Goal: Transaction & Acquisition: Purchase product/service

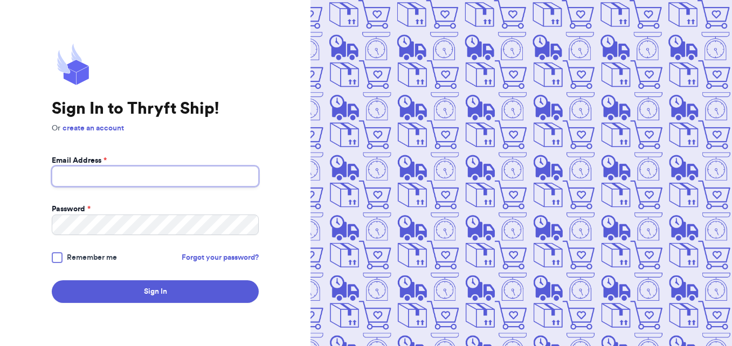
type input "[EMAIL_ADDRESS][DOMAIN_NAME]"
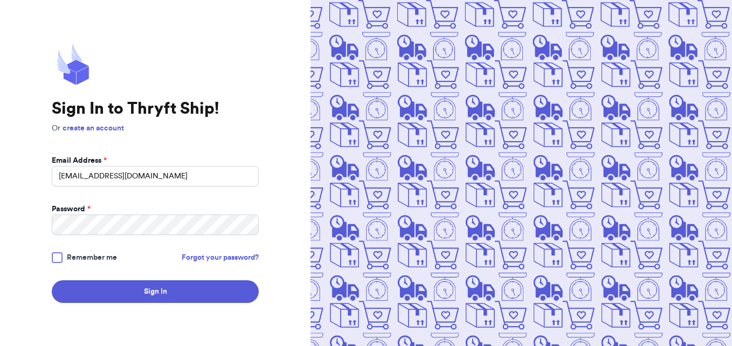
click at [59, 258] on div at bounding box center [57, 257] width 11 height 11
click at [0, 0] on input "Remember me" at bounding box center [0, 0] width 0 height 0
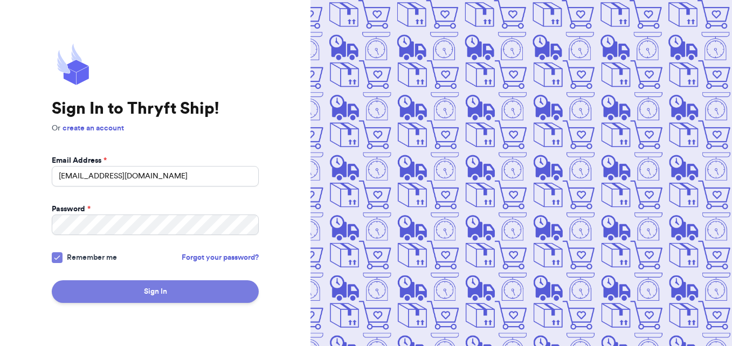
click at [141, 293] on button "Sign In" at bounding box center [155, 291] width 207 height 23
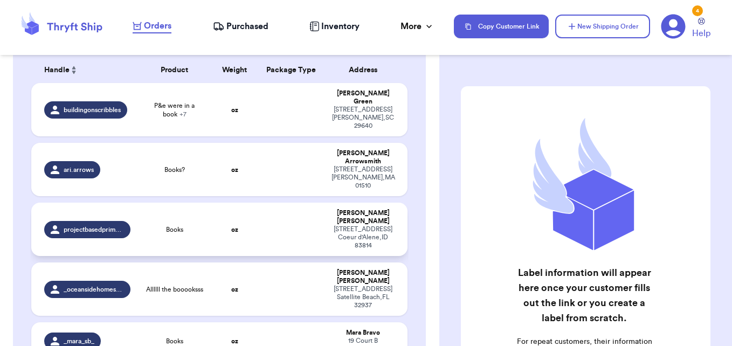
scroll to position [162, 0]
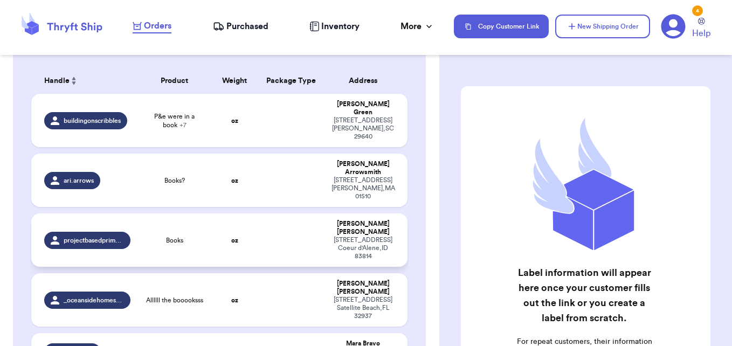
click at [109, 236] on span "projectbasedprimary" at bounding box center [94, 240] width 60 height 9
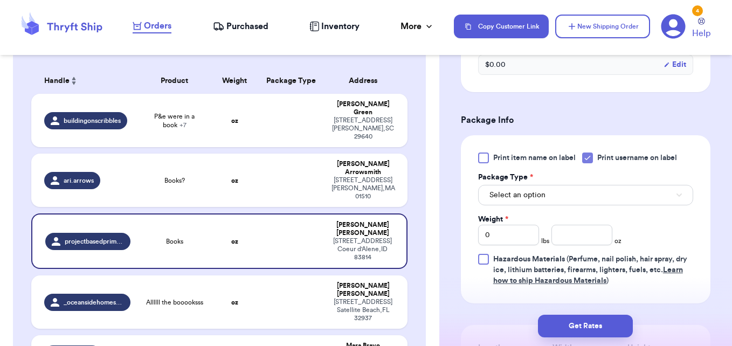
scroll to position [431, 0]
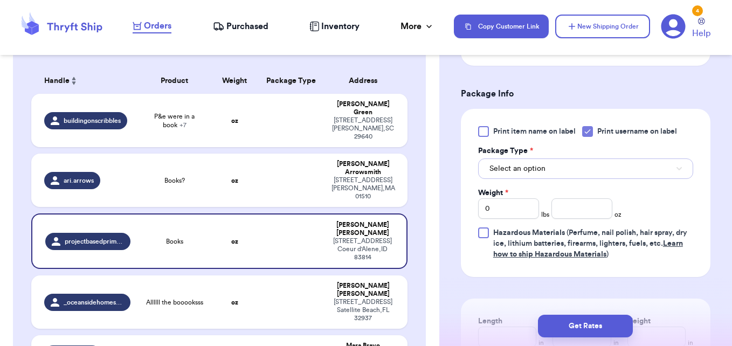
click at [578, 172] on button "Select an option" at bounding box center [585, 168] width 215 height 20
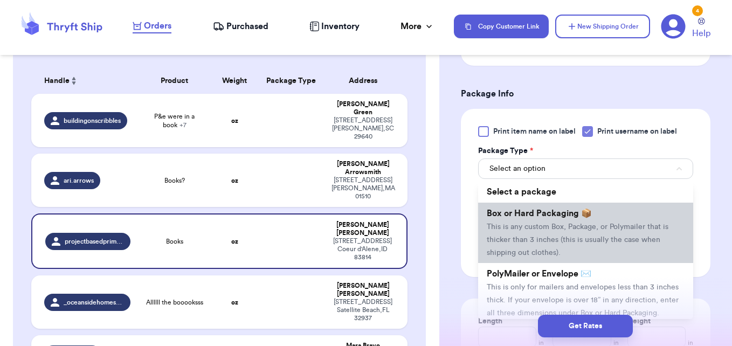
click at [575, 240] on span "This is any custom Box, Package, or Polymailer that is thicker than 3 inches (t…" at bounding box center [578, 239] width 182 height 33
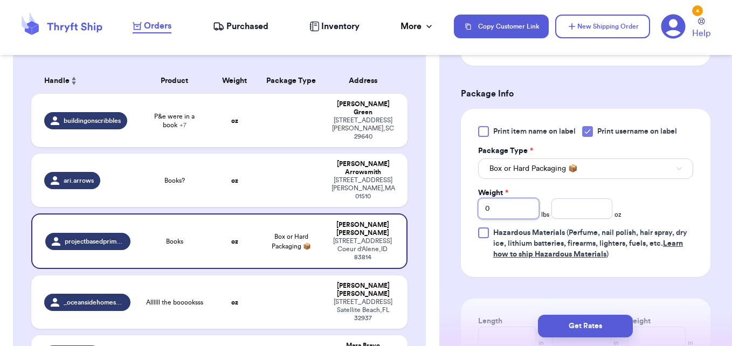
drag, startPoint x: 515, startPoint y: 206, endPoint x: 466, endPoint y: 212, distance: 49.4
click at [466, 212] on div "Print item name on label Print username on label Package Type * Box or Hard Pac…" at bounding box center [585, 193] width 249 height 168
type input "8"
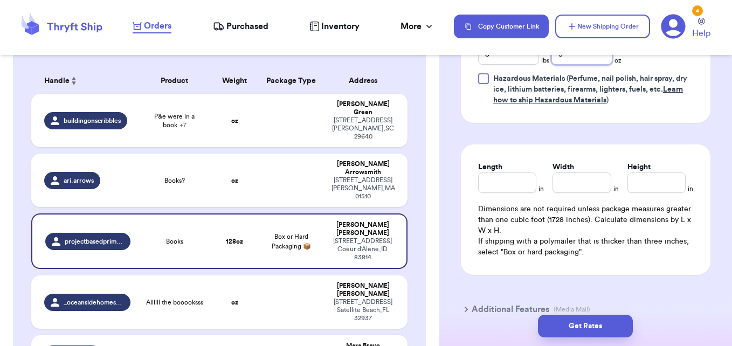
scroll to position [593, 0]
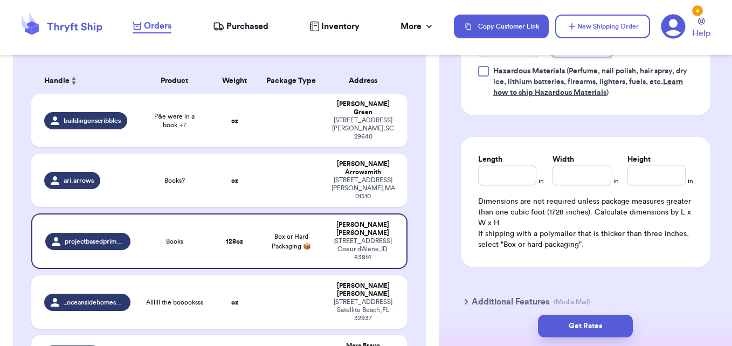
type input "3"
click at [506, 178] on input "Length" at bounding box center [507, 175] width 58 height 20
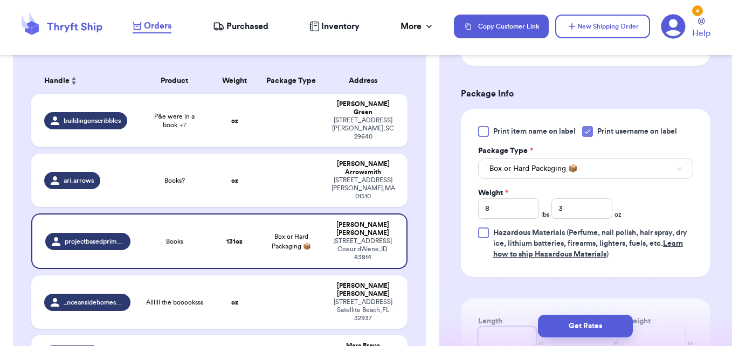
scroll to position [645, 0]
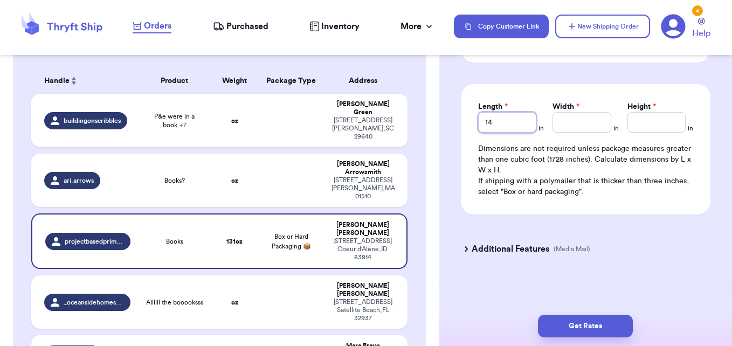
type input "14"
type input "6"
type input "10"
click at [471, 251] on h3 "Additional Features" at bounding box center [510, 248] width 78 height 13
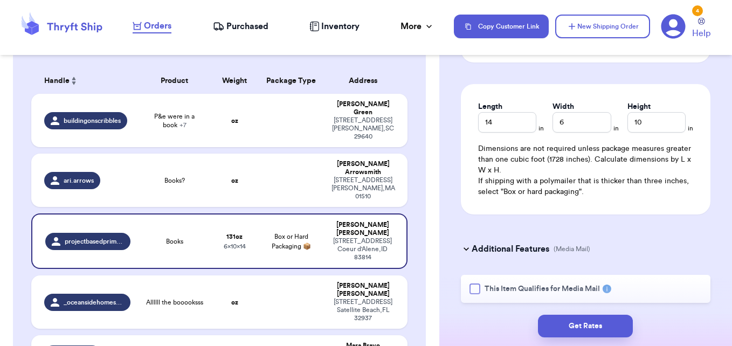
click at [473, 290] on div at bounding box center [474, 288] width 11 height 11
click at [0, 0] on input "This Item Qualifies for Media Mail" at bounding box center [0, 0] width 0 height 0
click at [576, 326] on button "Get Rates" at bounding box center [585, 326] width 95 height 23
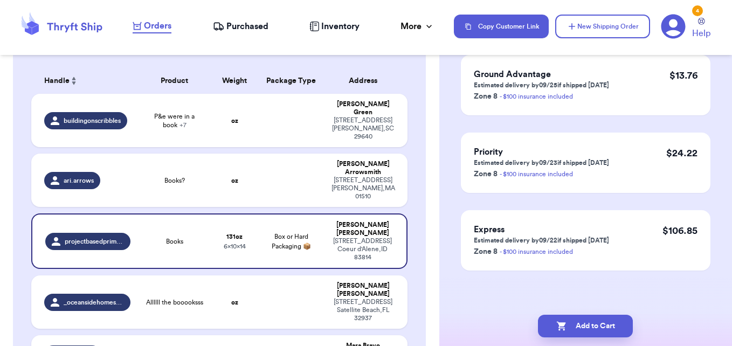
scroll to position [0, 0]
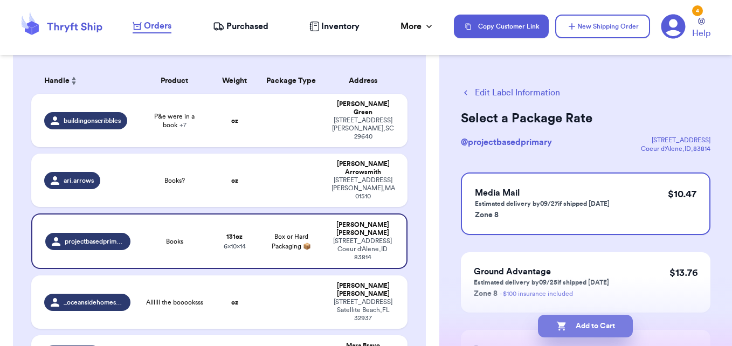
click at [607, 323] on button "Add to Cart" at bounding box center [585, 326] width 95 height 23
checkbox input "true"
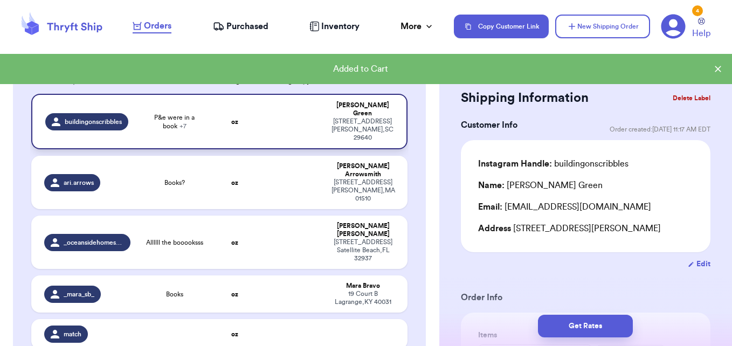
scroll to position [216, 0]
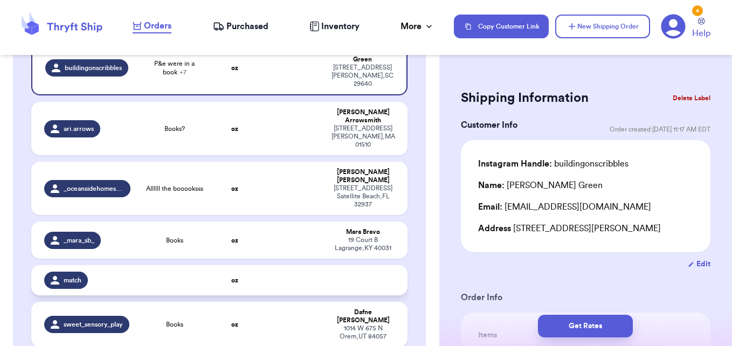
click at [199, 265] on td at bounding box center [174, 280] width 75 height 30
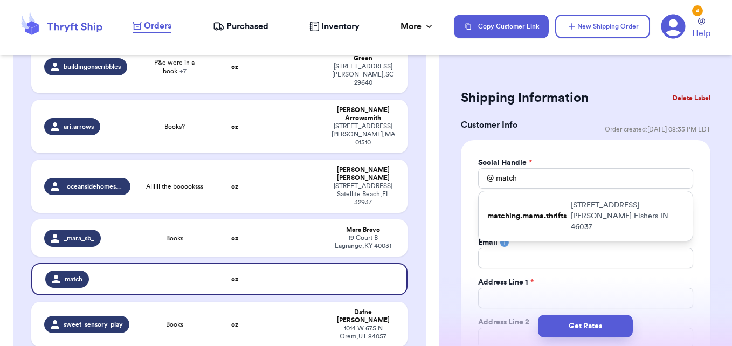
click at [687, 99] on button "Delete Label" at bounding box center [691, 98] width 46 height 24
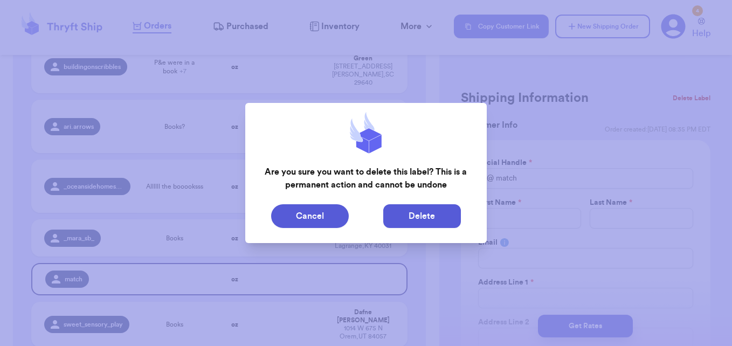
click at [407, 220] on button "Delete" at bounding box center [422, 216] width 78 height 24
type input "P&e were in a book"
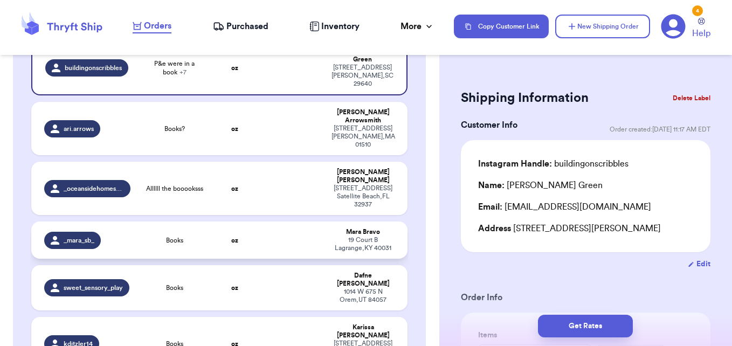
click at [291, 221] on td at bounding box center [291, 239] width 68 height 37
type input "Books"
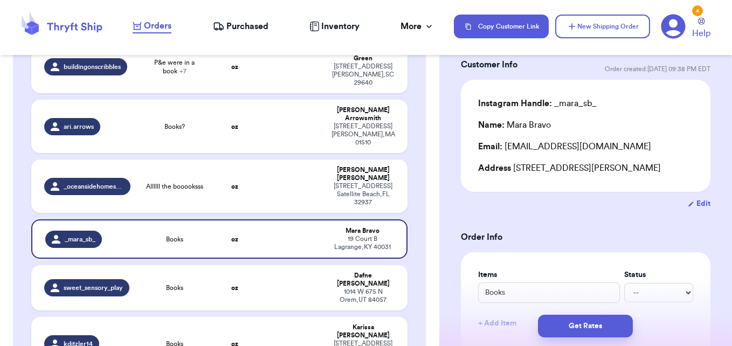
scroll to position [54, 0]
